Goal: Use online tool/utility: Utilize a website feature to perform a specific function

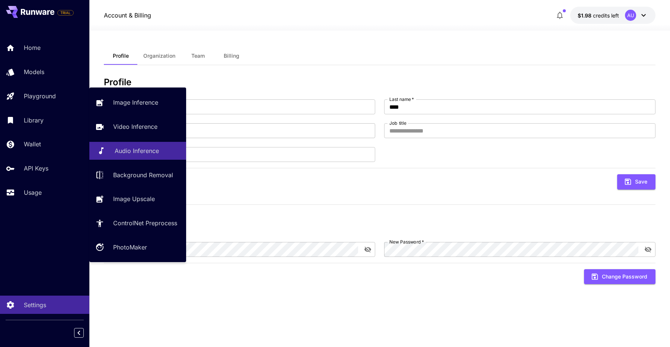
click at [129, 151] on p "Audio Inference" at bounding box center [137, 150] width 44 height 9
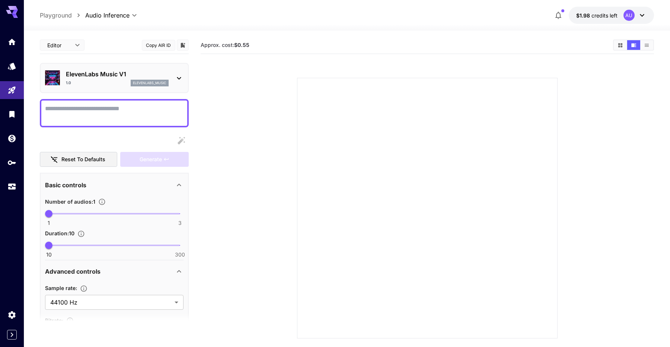
click at [108, 67] on div "ElevenLabs Music V1 1.0 elevenlabs_music" at bounding box center [114, 78] width 138 height 23
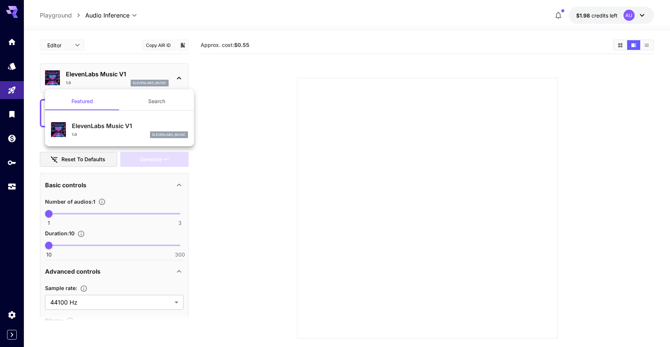
click at [160, 99] on button "Search" at bounding box center [156, 101] width 74 height 18
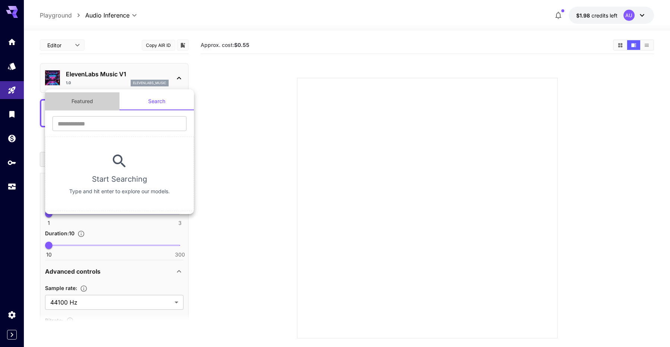
click at [86, 99] on button "Featured" at bounding box center [82, 101] width 74 height 18
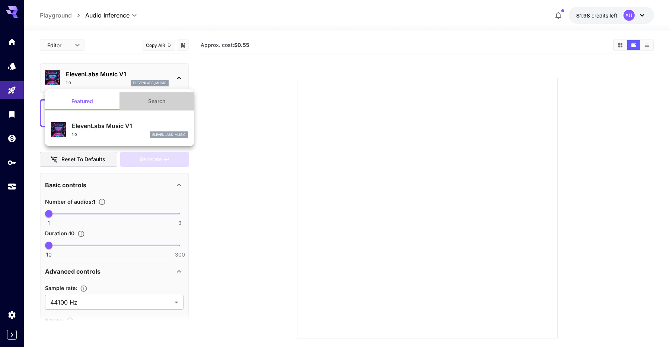
click at [165, 100] on button "Search" at bounding box center [156, 101] width 74 height 18
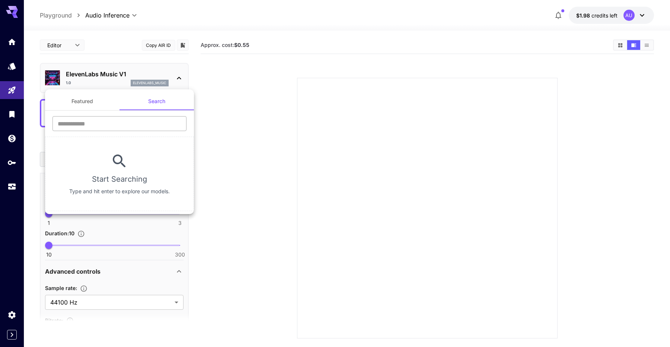
click at [150, 120] on input "text" at bounding box center [119, 123] width 134 height 15
type input "*"
type input "***"
click at [98, 100] on button "Featured" at bounding box center [82, 101] width 74 height 18
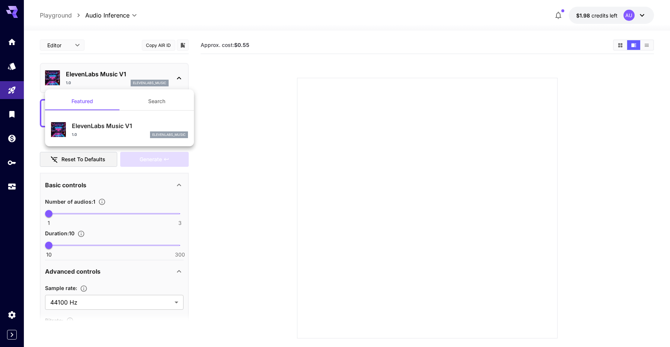
click at [132, 120] on div "ElevenLabs Music V1 1.0 elevenlabs_music" at bounding box center [119, 129] width 137 height 23
